Goal: Find specific page/section: Find specific page/section

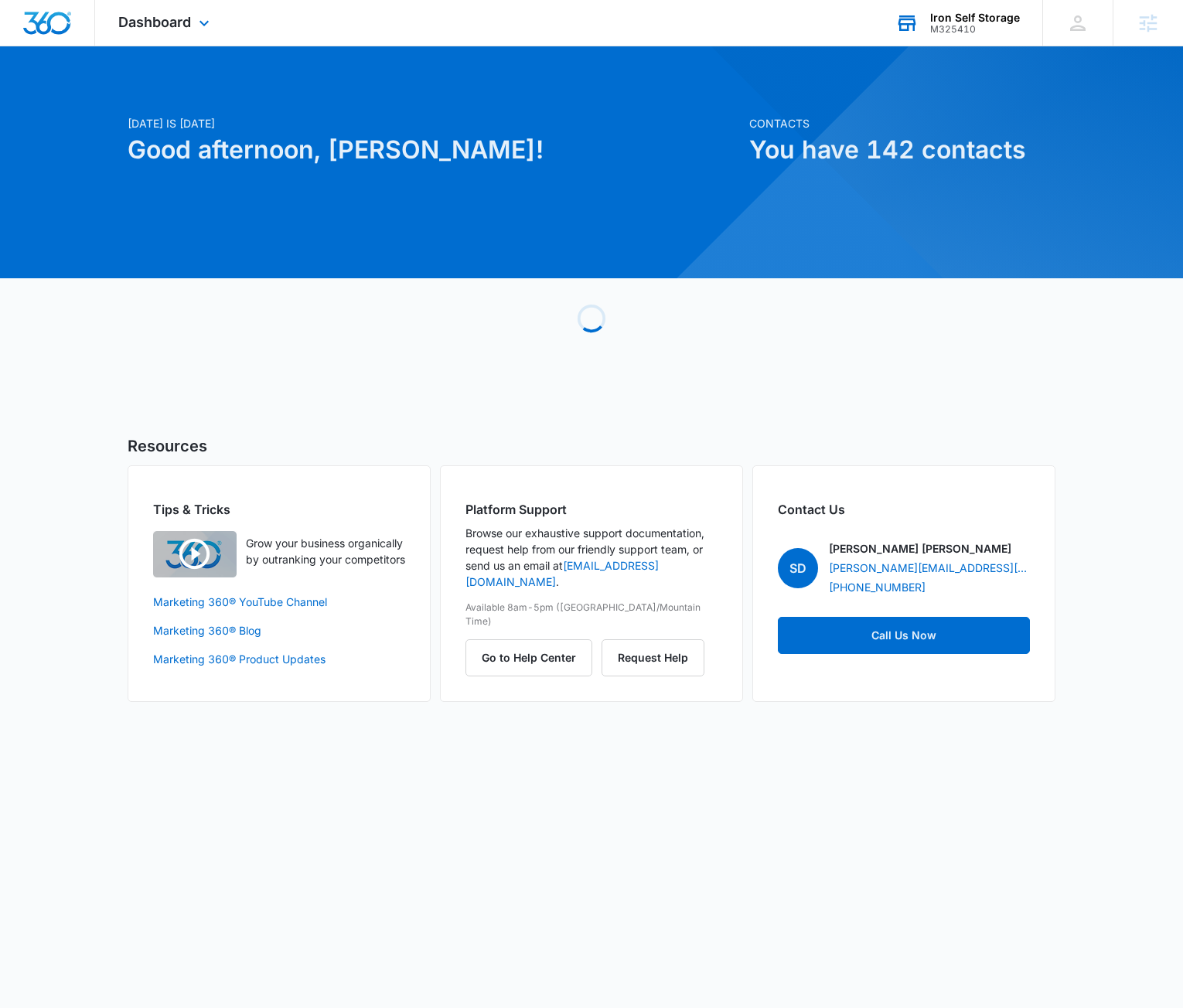
click at [977, 21] on div "Iron Self Storage" at bounding box center [974, 18] width 90 height 13
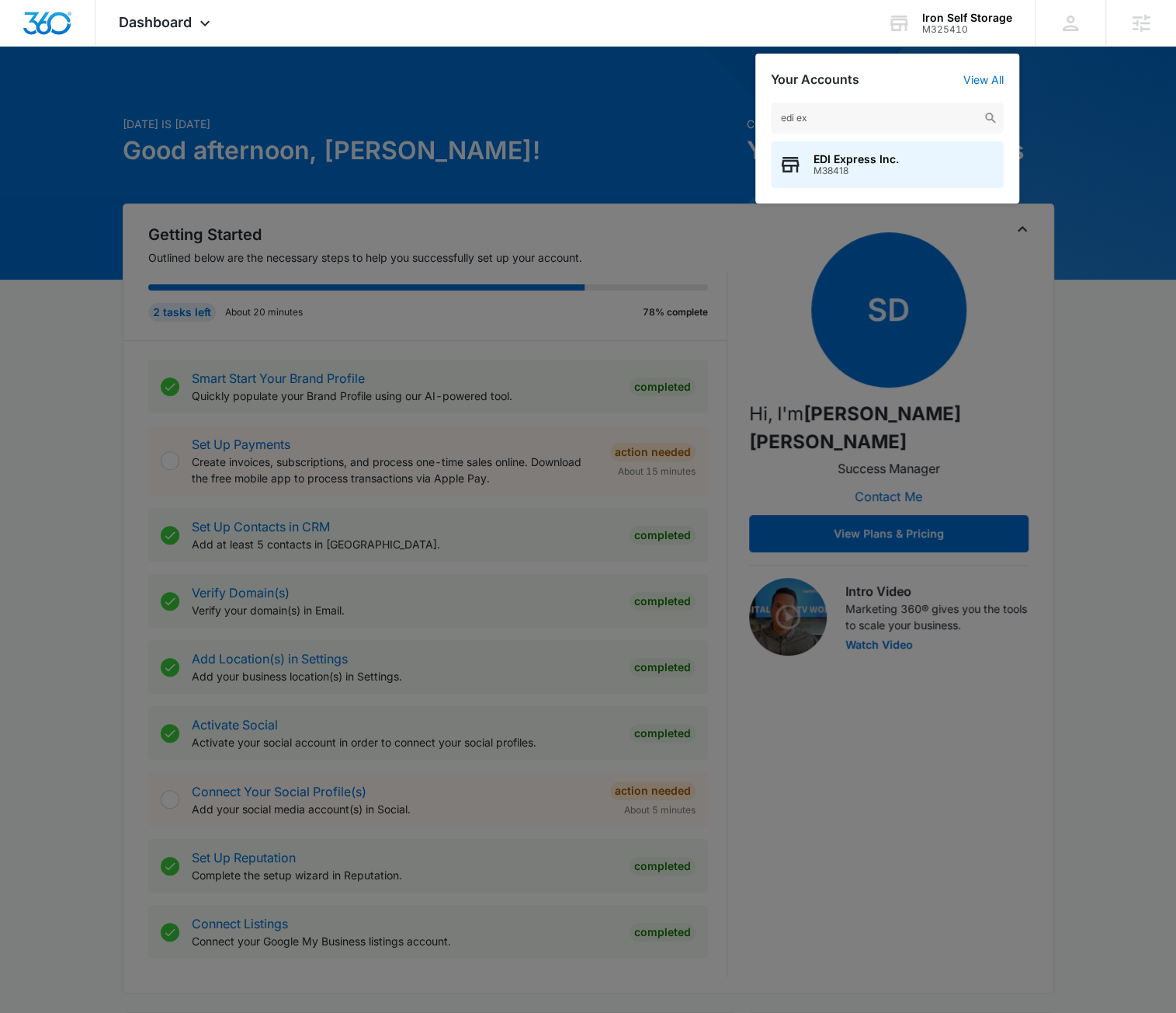
type input "edi ex"
click at [919, 165] on div "EDI Express Inc. M38418" at bounding box center [887, 164] width 232 height 46
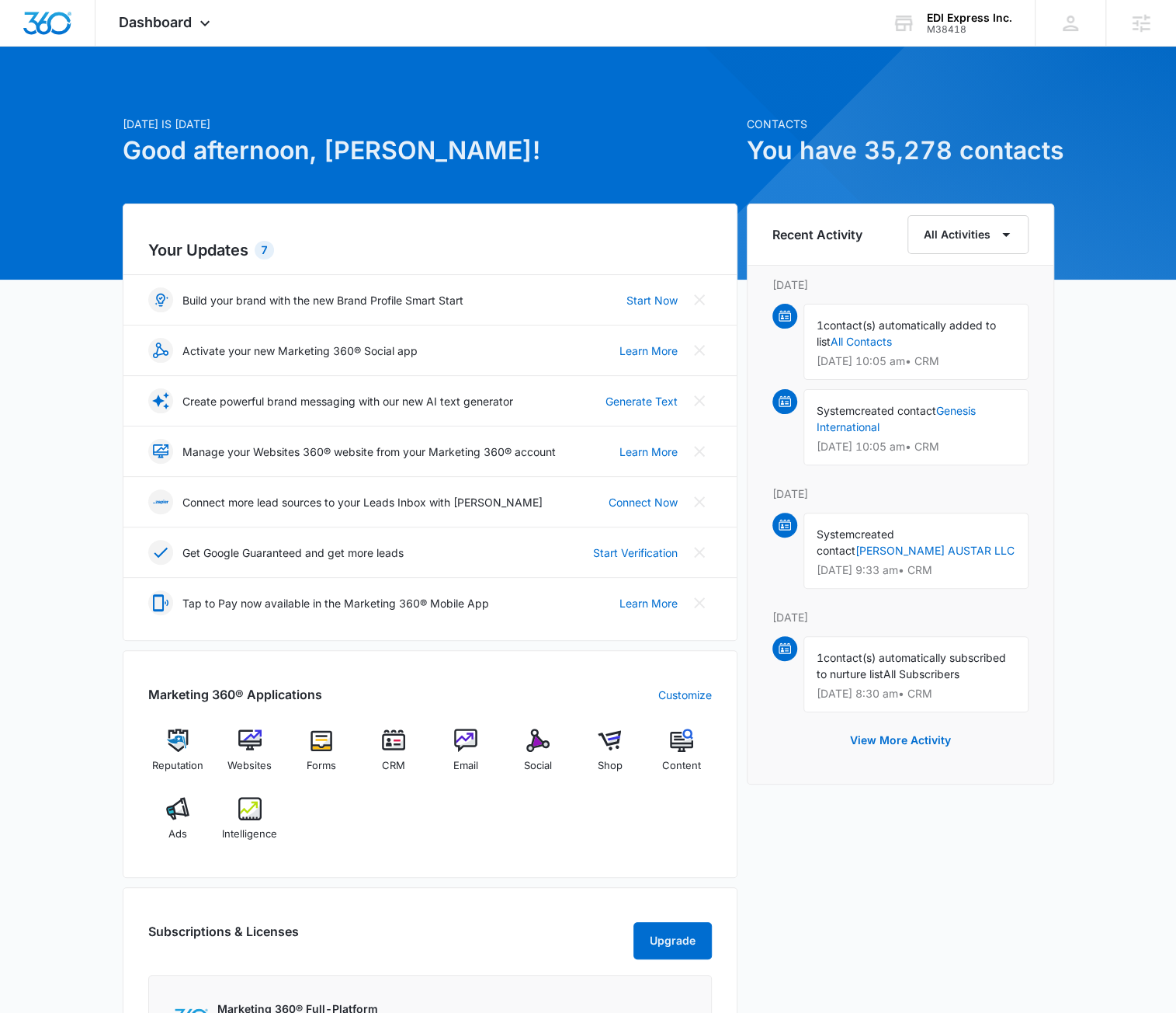
scroll to position [31, 0]
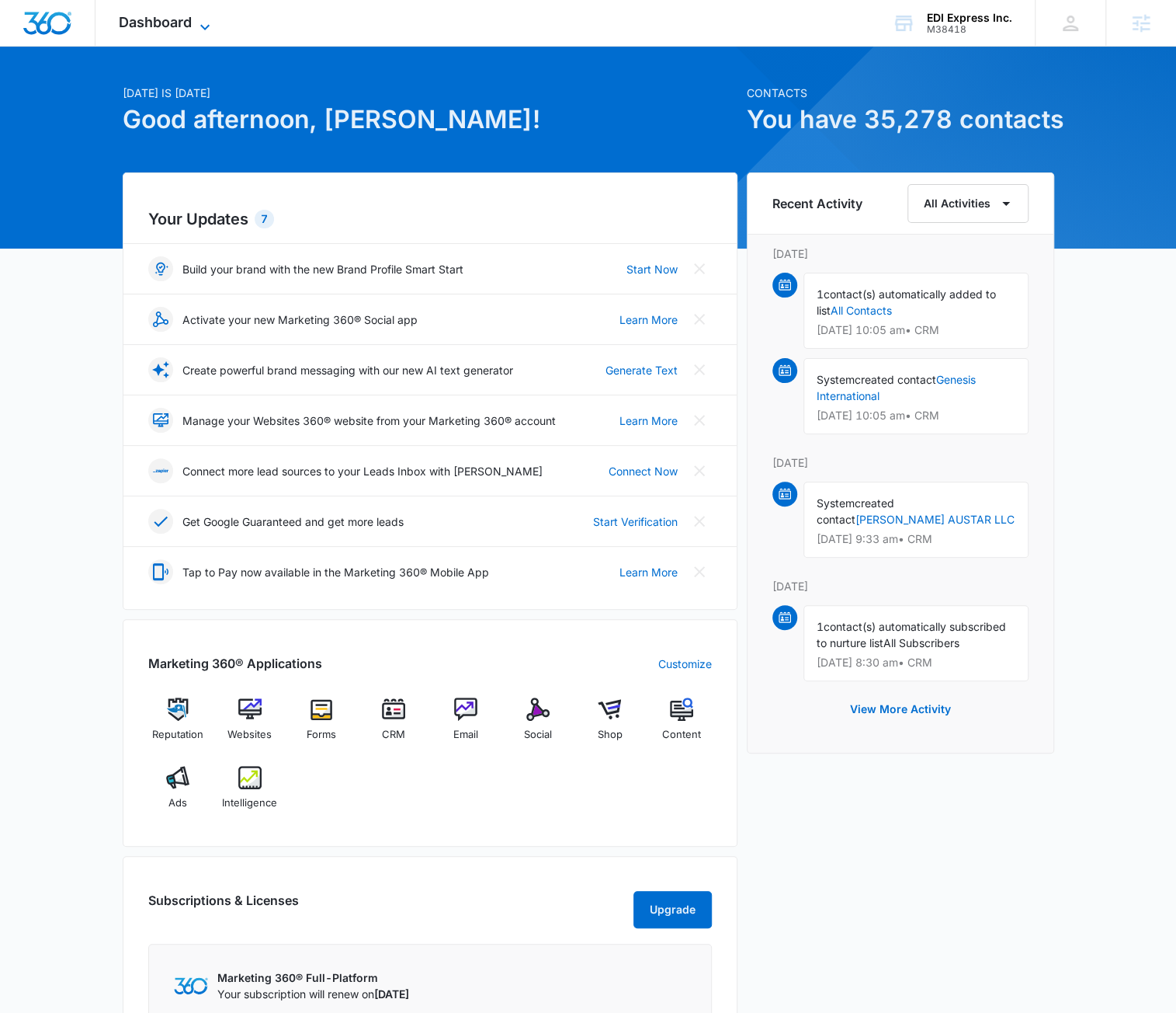
click at [181, 27] on span "Dashboard" at bounding box center [155, 22] width 73 height 16
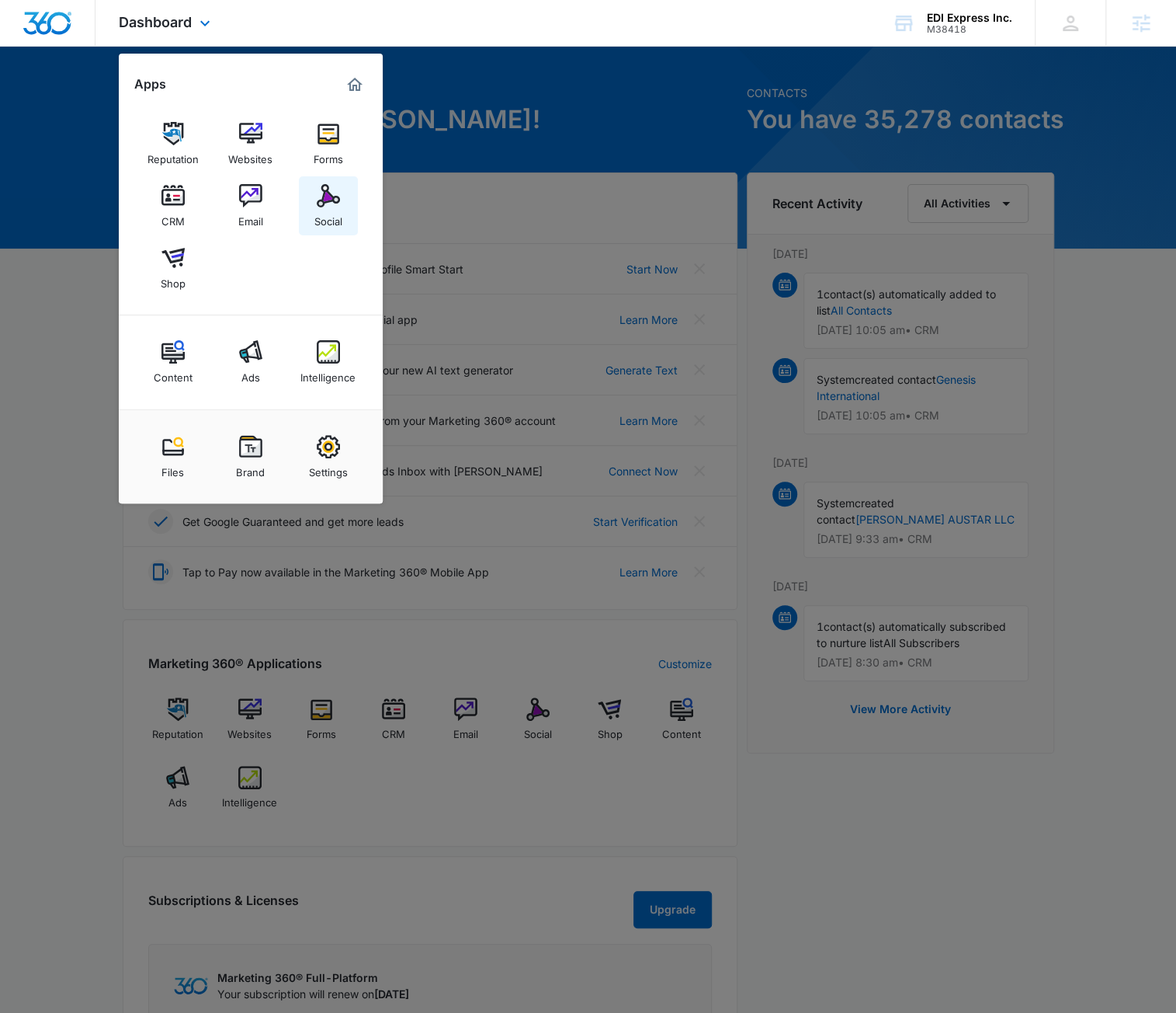
click at [331, 198] on img at bounding box center [329, 196] width 24 height 24
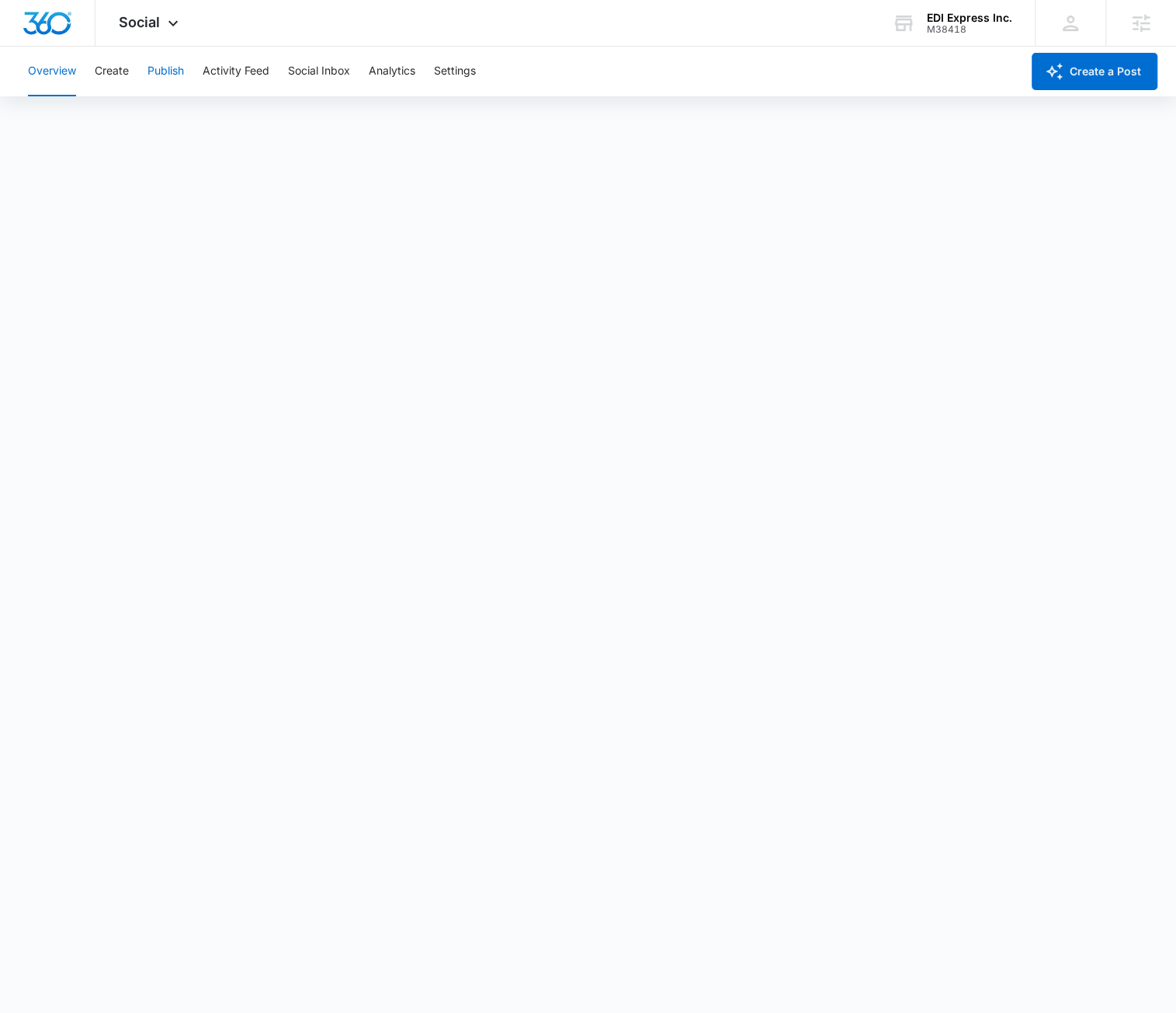
click at [161, 61] on button "Publish" at bounding box center [165, 71] width 36 height 50
